Goal: Check status: Check status

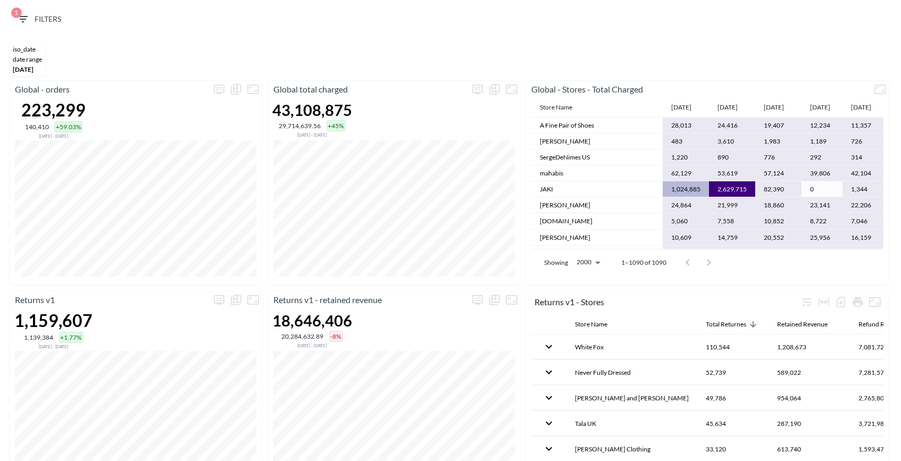
scroll to position [207, 45]
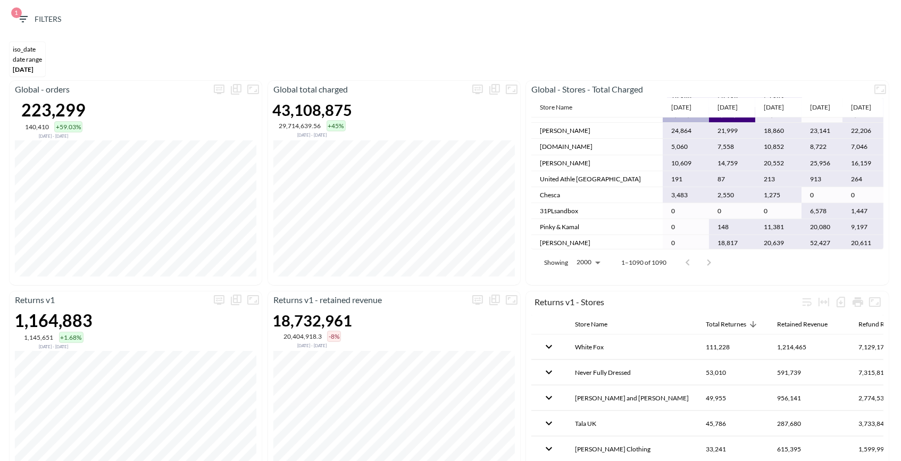
scroll to position [31, 0]
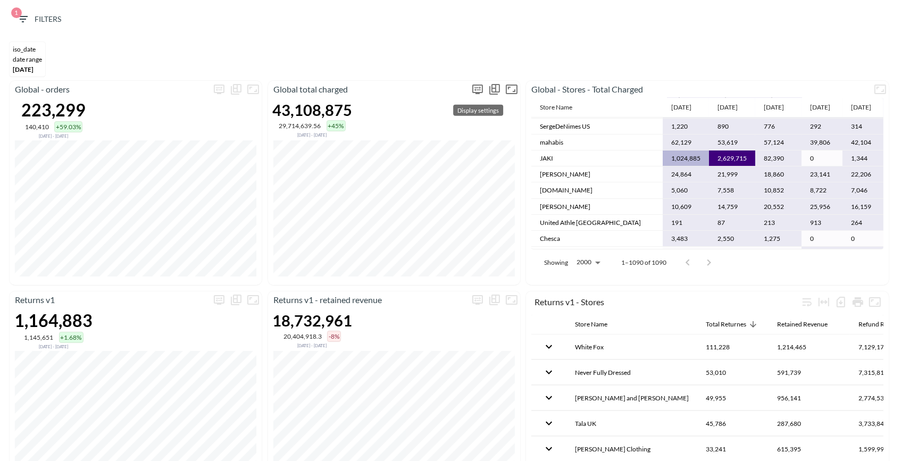
click at [473, 93] on icon "more" at bounding box center [477, 89] width 13 height 13
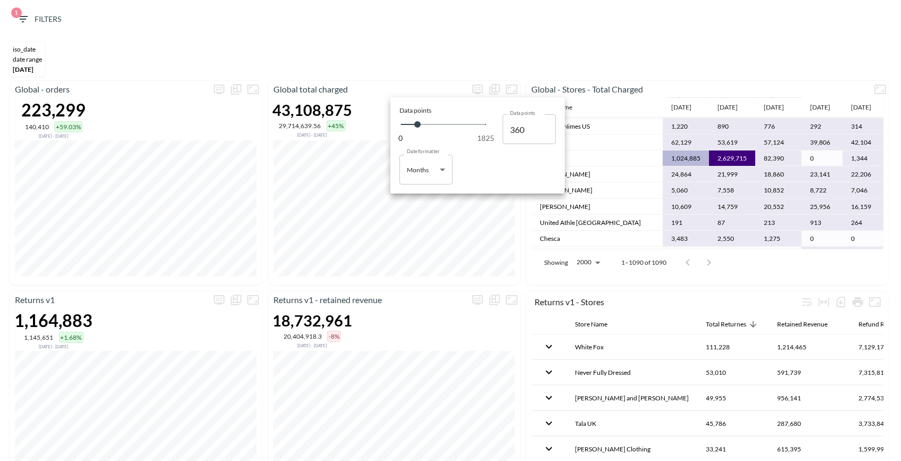
click at [424, 165] on body "BI.P.EYE, Interactive Analytics Dashboards 1 Filters iso_date DATE RANGE Apr 01…" at bounding box center [450, 230] width 901 height 461
click at [426, 199] on li "Days" at bounding box center [425, 197] width 53 height 16
type input "Days"
click at [407, 64] on div at bounding box center [450, 230] width 901 height 461
